Goal: Task Accomplishment & Management: Manage account settings

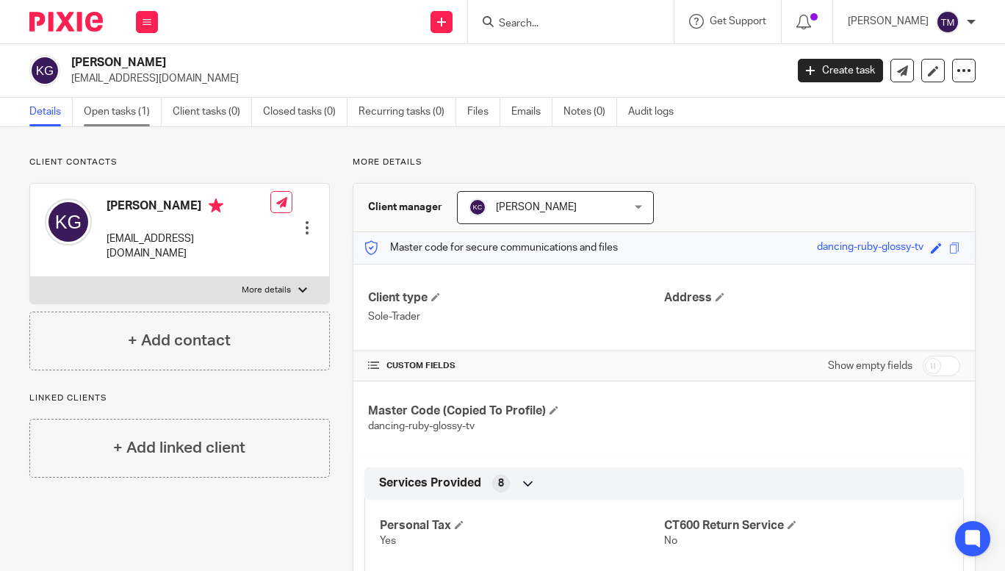
click at [130, 118] on link "Open tasks (1)" at bounding box center [123, 112] width 78 height 29
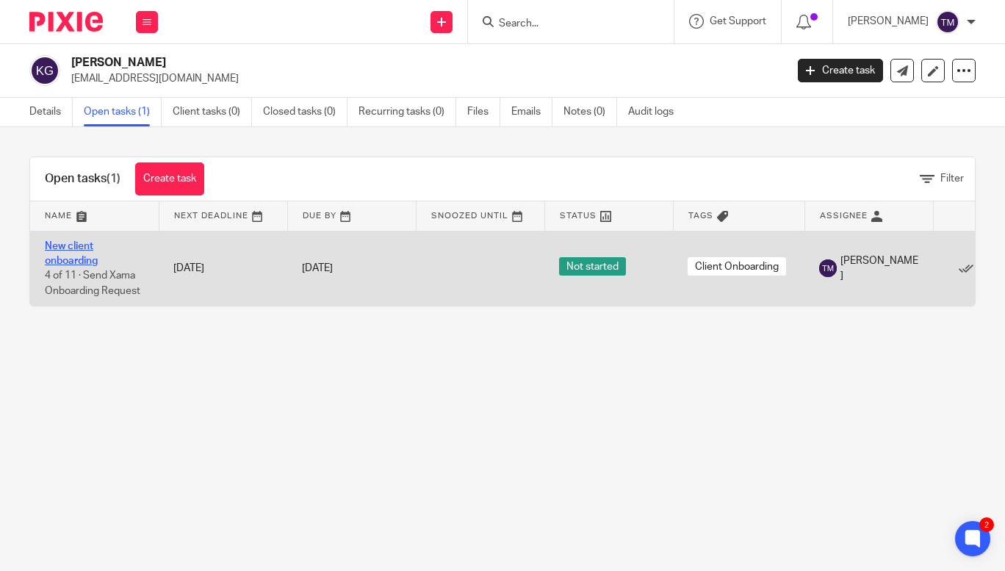
click at [82, 248] on link "New client onboarding" at bounding box center [71, 253] width 53 height 25
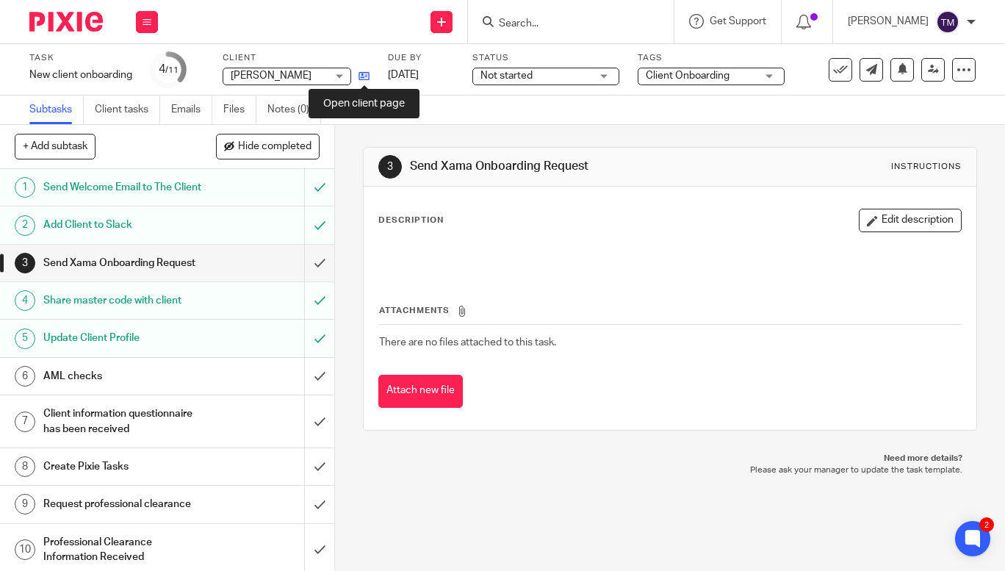
click at [369, 75] on icon at bounding box center [363, 76] width 11 height 11
click at [152, 195] on h1 "Send Welcome Email to The Client" at bounding box center [125, 187] width 165 height 22
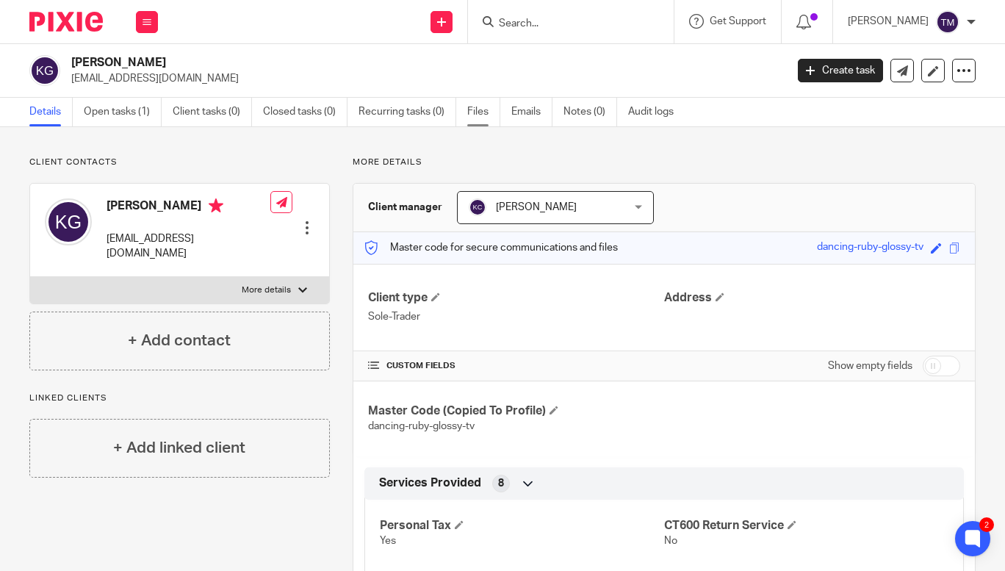
click at [487, 113] on link "Files" at bounding box center [483, 112] width 33 height 29
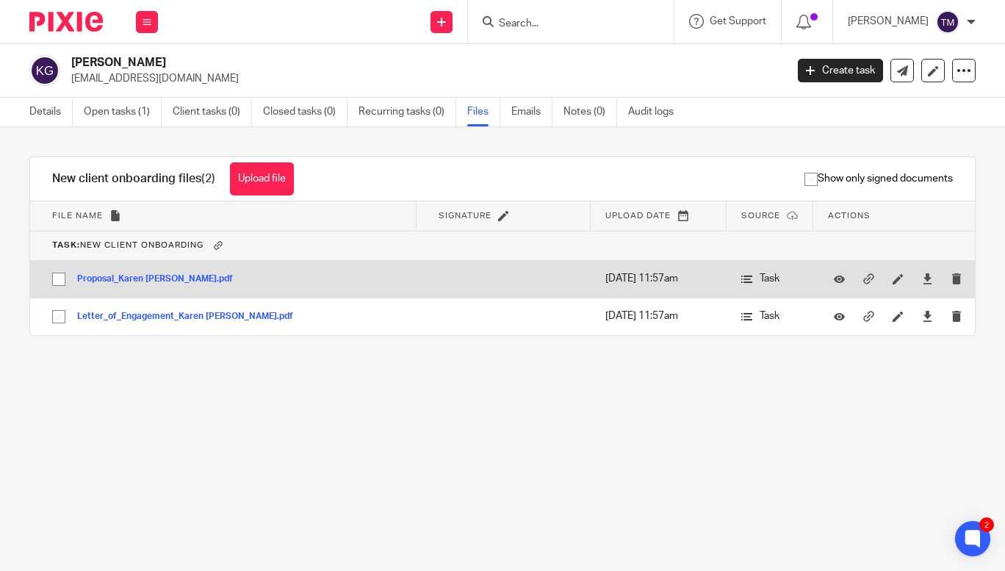
click at [171, 276] on button "Proposal_Karen Gallagher.pdf" at bounding box center [160, 279] width 167 height 10
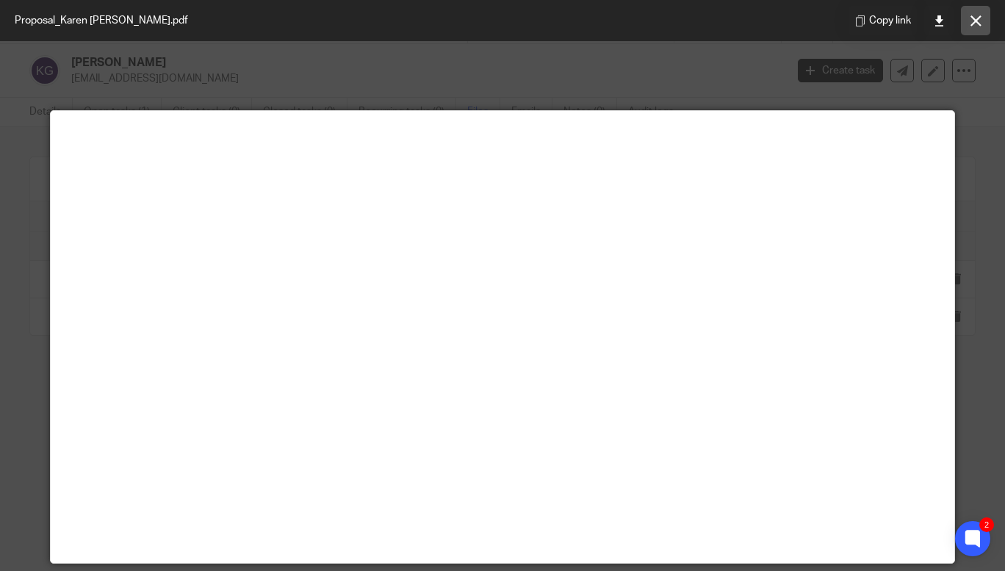
click at [973, 14] on button at bounding box center [975, 20] width 29 height 29
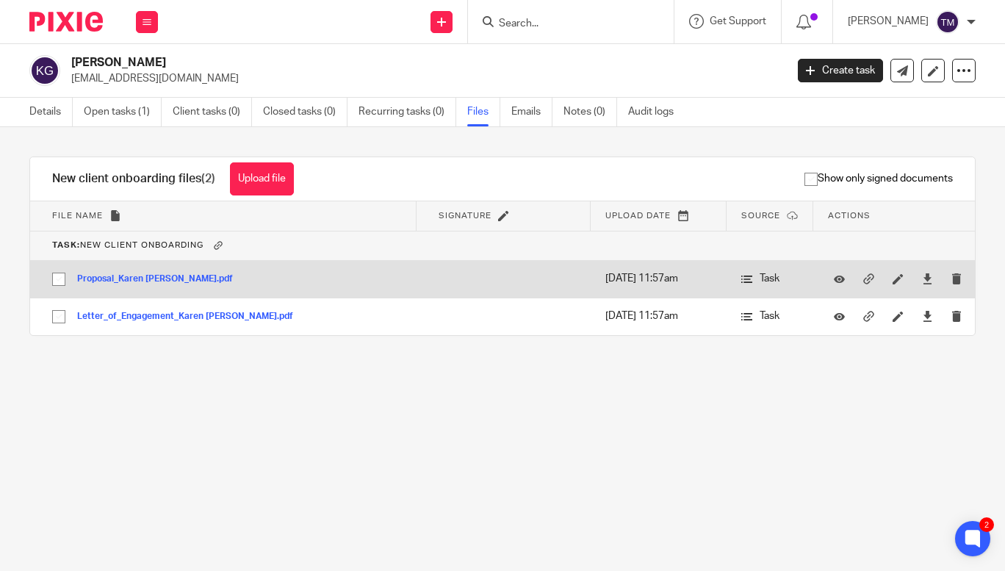
click at [131, 270] on td "Proposal_Karen Gallagher.pdf Proposal_Karen Gallagher Save" at bounding box center [223, 278] width 386 height 37
click at [132, 275] on button "Proposal_Karen Gallagher.pdf" at bounding box center [160, 279] width 167 height 10
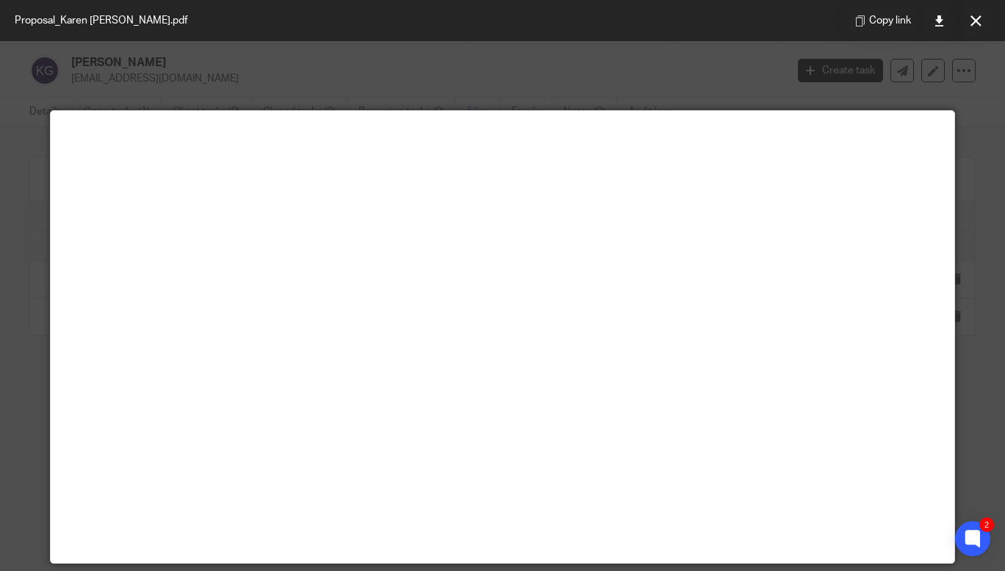
click at [982, 37] on div "Copy link" at bounding box center [919, 20] width 171 height 41
click at [977, 20] on icon at bounding box center [975, 20] width 11 height 11
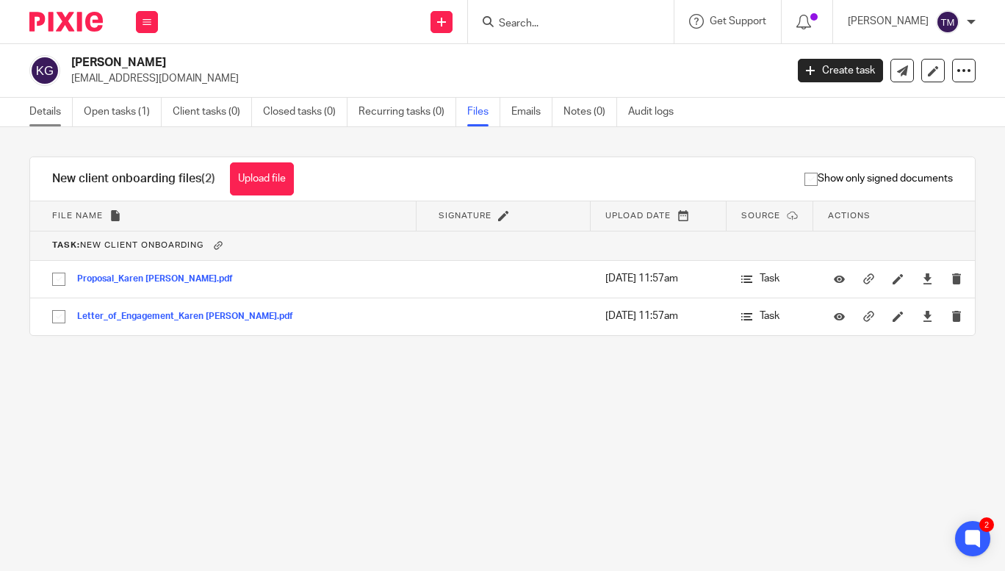
click at [36, 107] on link "Details" at bounding box center [50, 112] width 43 height 29
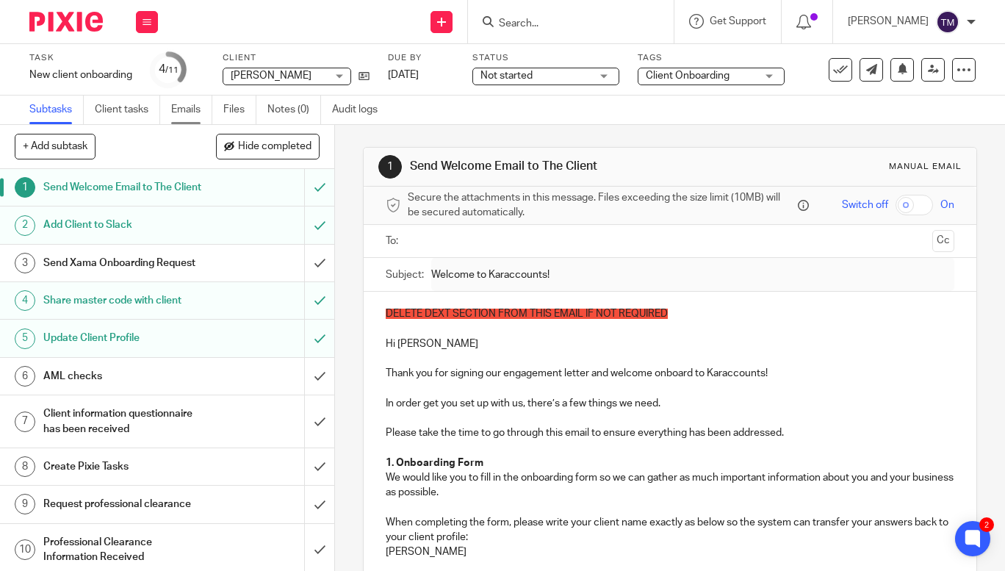
click at [201, 106] on link "Emails" at bounding box center [191, 109] width 41 height 29
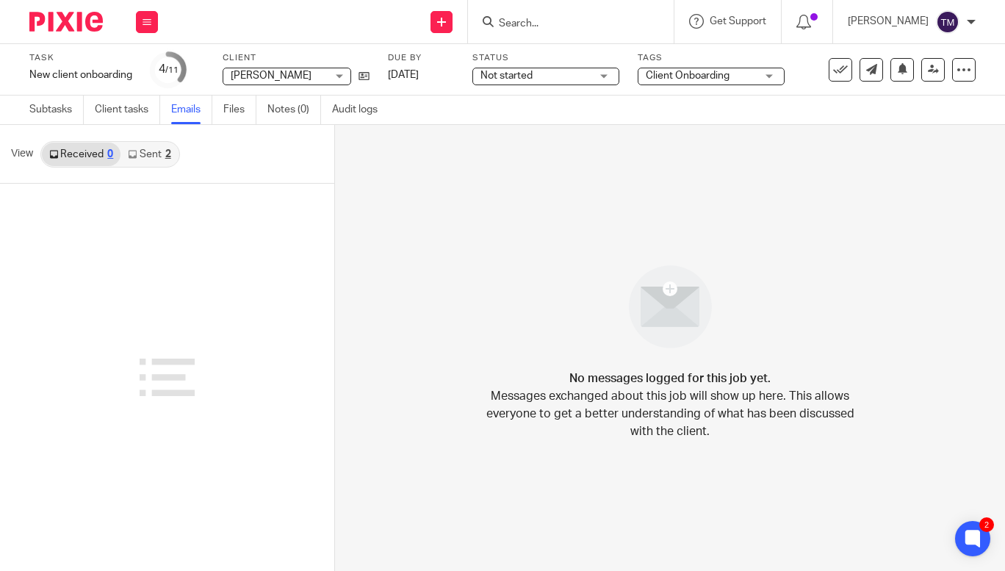
click at [157, 148] on link "Sent 2" at bounding box center [148, 154] width 57 height 24
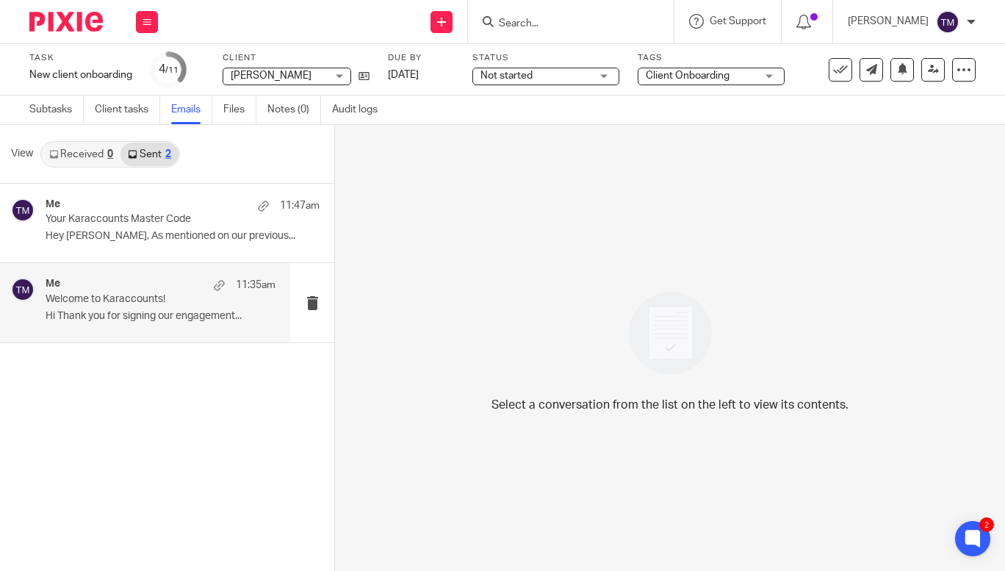
click at [131, 306] on div "Me 11:35am Welcome to Karaccounts! Hi Thank you for signing our engagement..." at bounding box center [161, 302] width 230 height 49
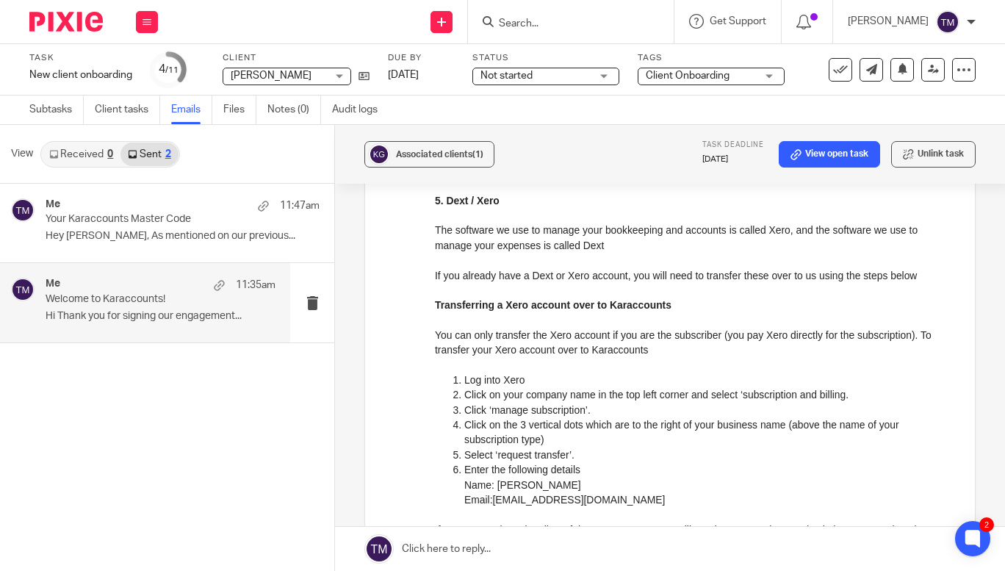
scroll to position [1491, 0]
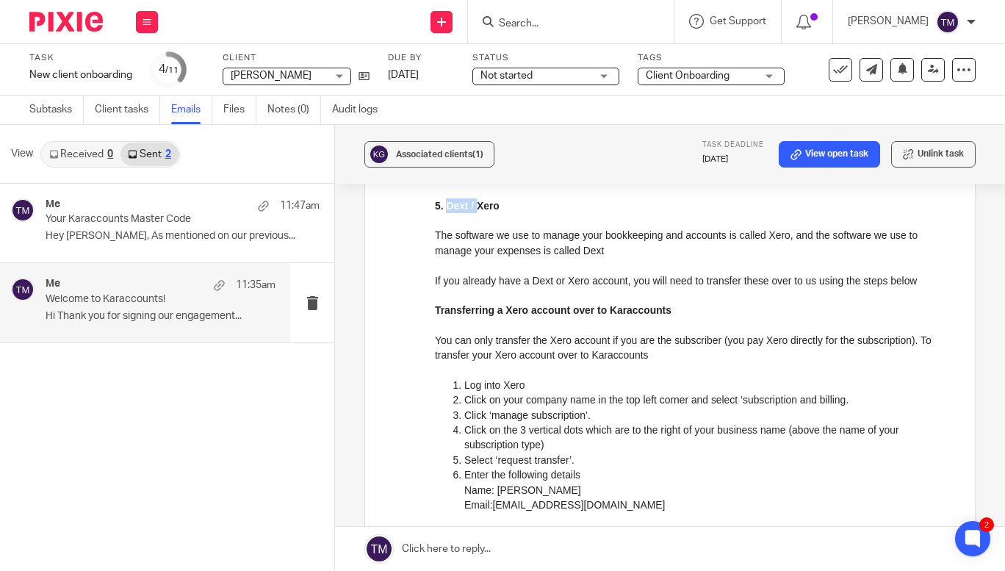
drag, startPoint x: 478, startPoint y: 213, endPoint x: 447, endPoint y: 206, distance: 31.6
click at [447, 206] on strong "5. Dext / Xero" at bounding box center [467, 206] width 65 height 12
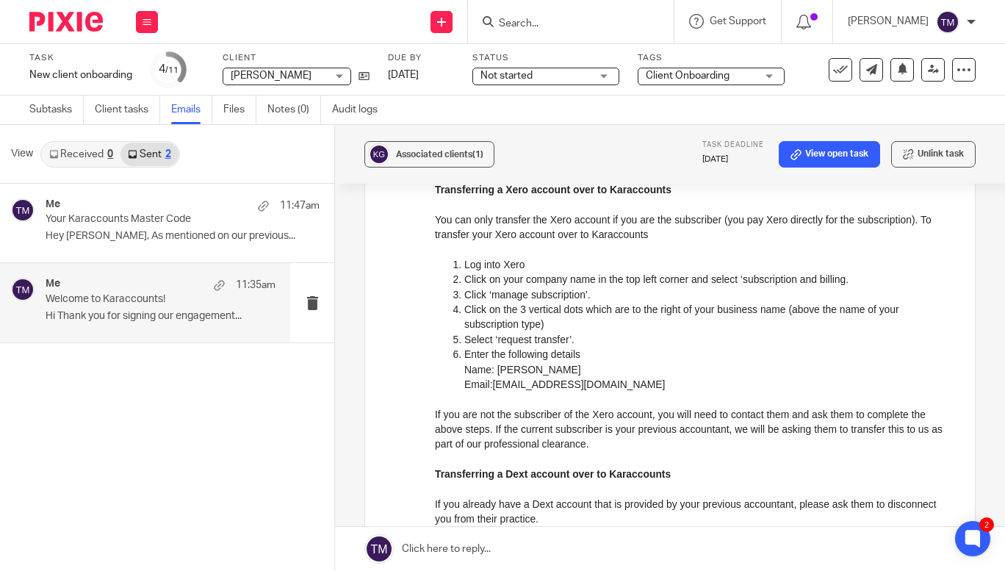
scroll to position [1523, 0]
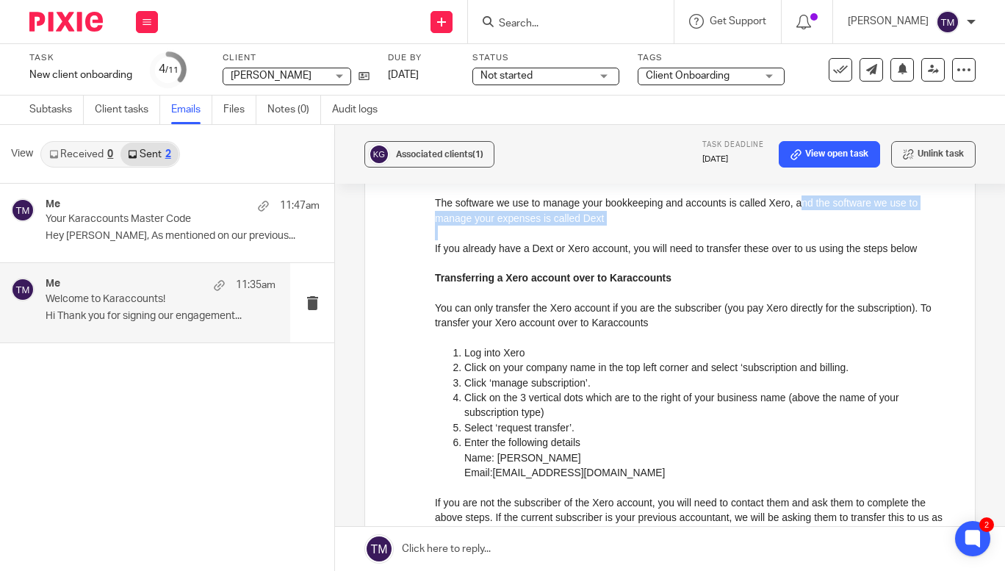
drag, startPoint x: 795, startPoint y: 201, endPoint x: 822, endPoint y: 227, distance: 36.9
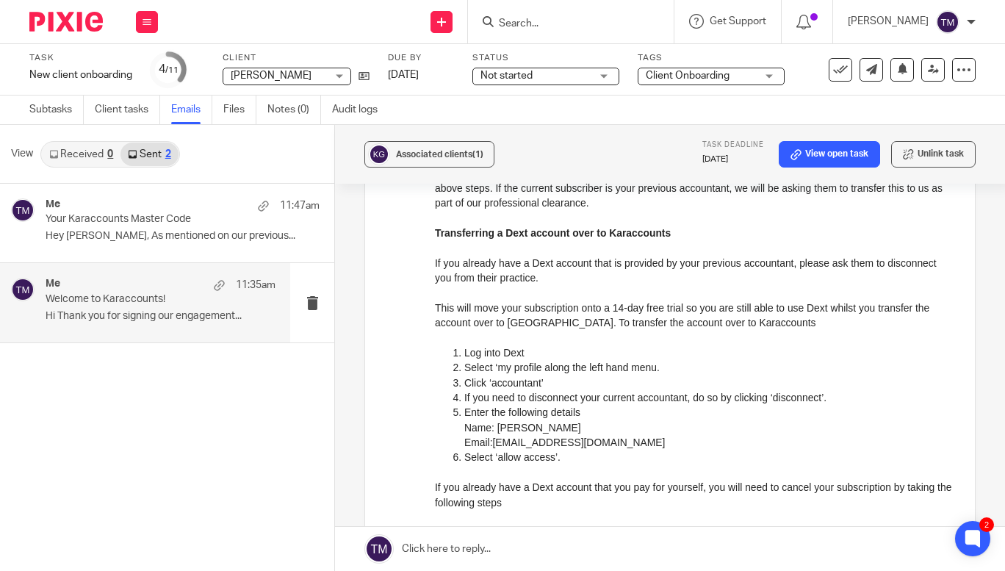
scroll to position [1880, 0]
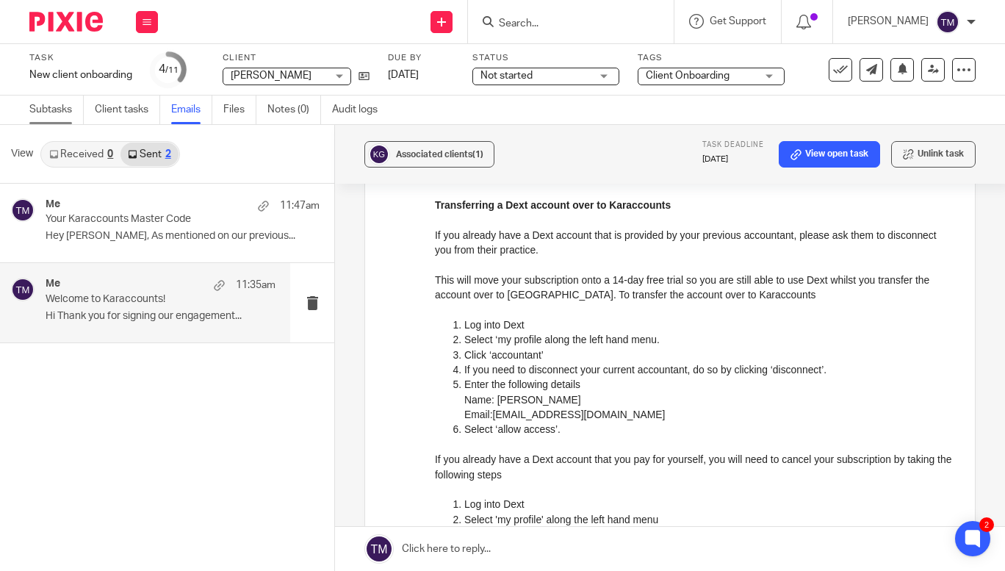
click at [43, 116] on link "Subtasks" at bounding box center [56, 109] width 54 height 29
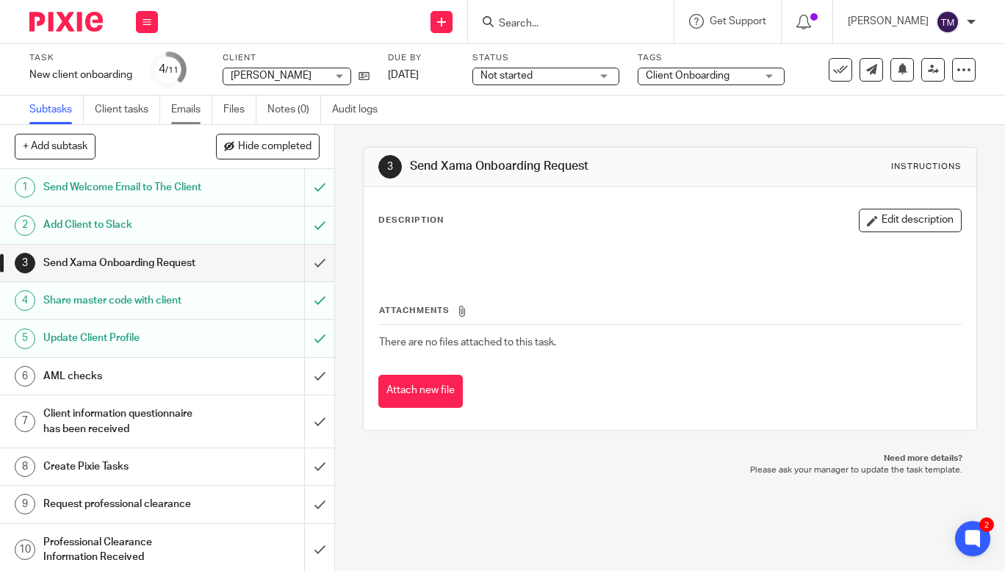
click at [179, 107] on link "Emails" at bounding box center [191, 109] width 41 height 29
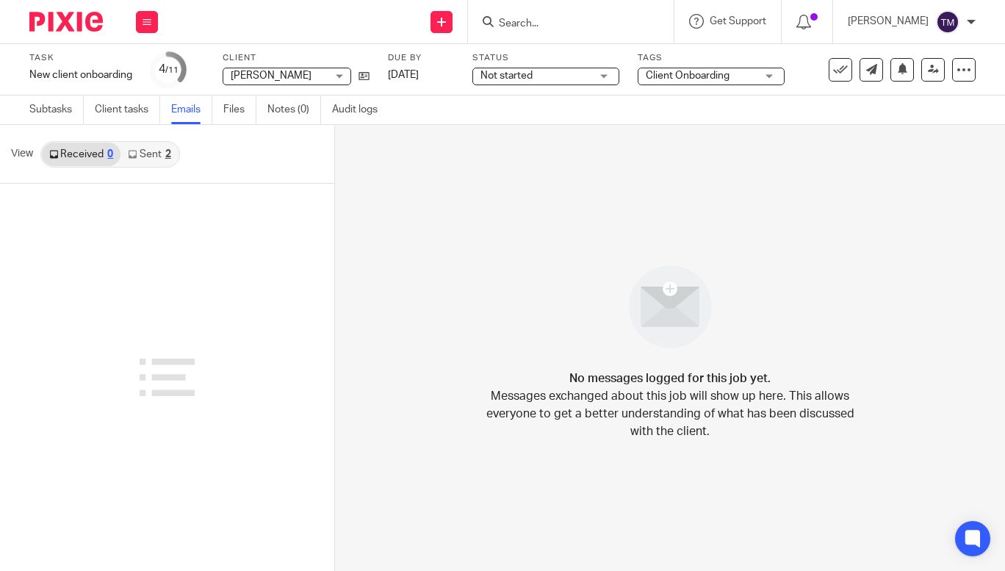
click at [138, 152] on link "Sent 2" at bounding box center [148, 154] width 57 height 24
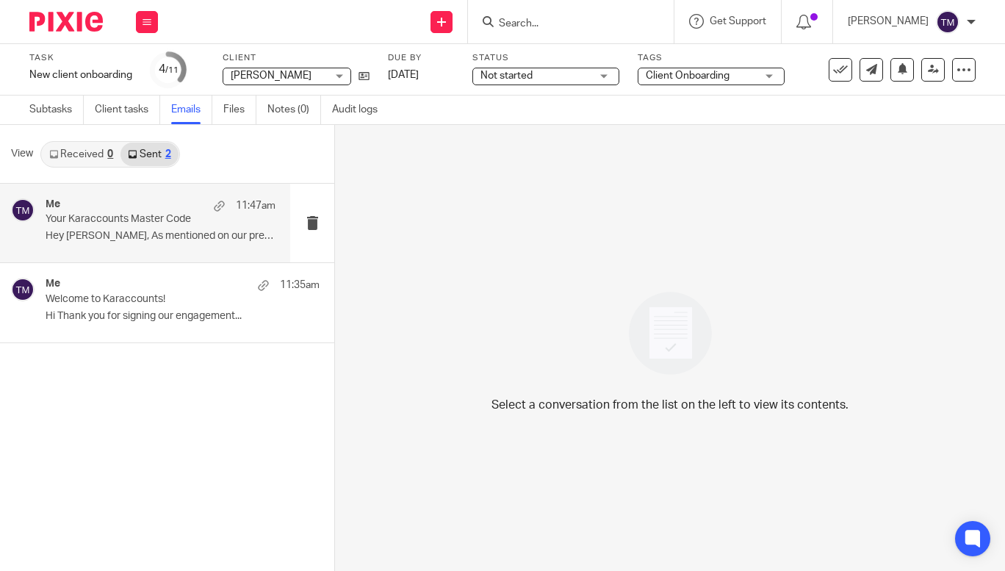
click at [107, 242] on p "Hey Karen, As mentioned on our previous..." at bounding box center [161, 236] width 230 height 12
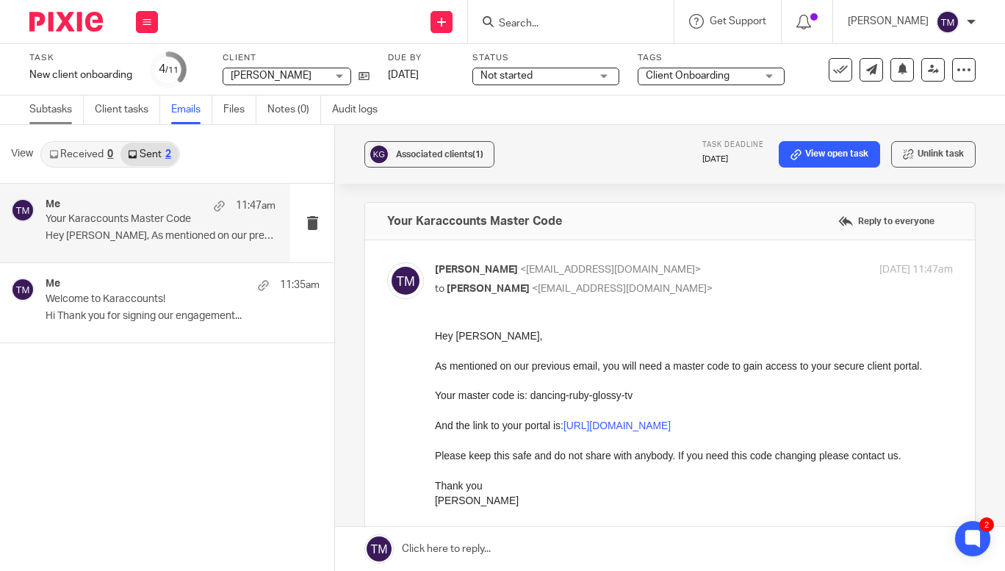
click at [31, 106] on link "Subtasks" at bounding box center [56, 109] width 54 height 29
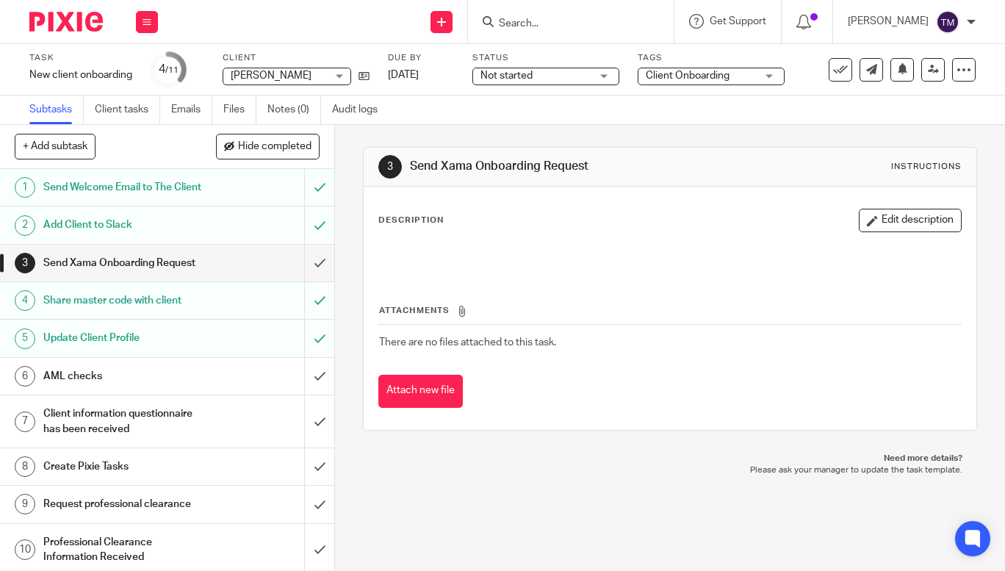
click at [107, 349] on h1 "Update Client Profile" at bounding box center [125, 338] width 165 height 22
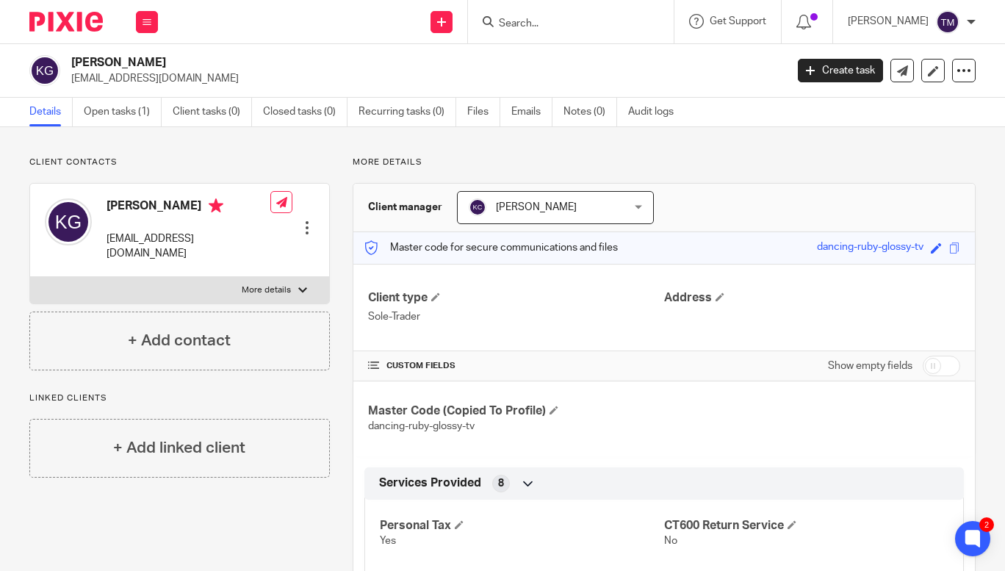
drag, startPoint x: 71, startPoint y: 77, endPoint x: 162, endPoint y: 80, distance: 91.9
click at [162, 80] on div "[PERSON_NAME] [EMAIL_ADDRESS][DOMAIN_NAME]" at bounding box center [402, 70] width 746 height 31
copy p "[EMAIL_ADDRESS][DOMAIN_NAME]"
